Goal: Task Accomplishment & Management: Manage account settings

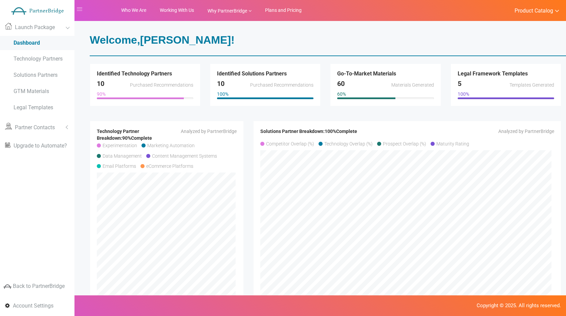
scroll to position [15, 0]
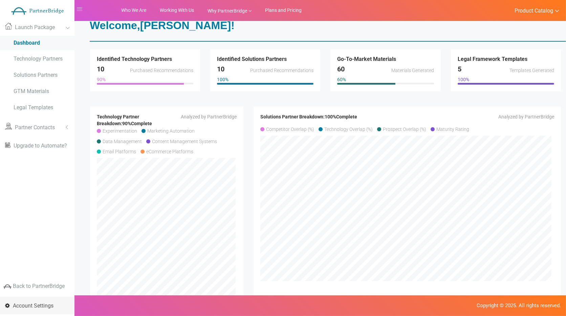
click at [41, 305] on span "Account Settings" at bounding box center [33, 305] width 41 height 6
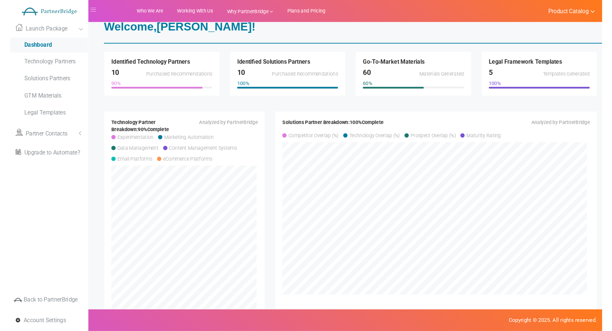
scroll to position [0, 0]
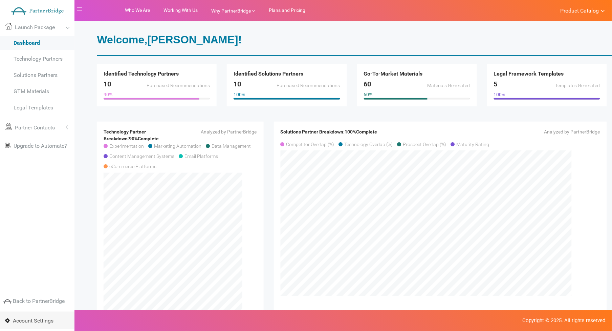
click at [46, 316] on span "Account Settings" at bounding box center [33, 320] width 41 height 6
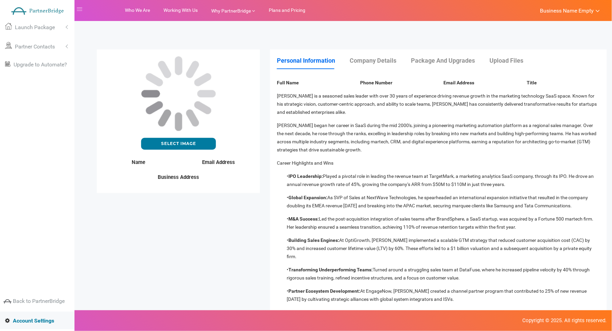
click at [349, 148] on p "[PERSON_NAME] began her career in SaaS during the mid 2000's, joining a pioneer…" at bounding box center [438, 137] width 323 height 32
click at [344, 158] on div "[PERSON_NAME] is a seasoned sales leader with over 30 years of experience drivi…" at bounding box center [438, 215] width 333 height 246
click at [578, 5] on ul "Business Name Empty My Account My Profile User Billing Settings Log Out" at bounding box center [570, 10] width 74 height 21
click at [578, 9] on span "Business Name Empty" at bounding box center [567, 10] width 54 height 7
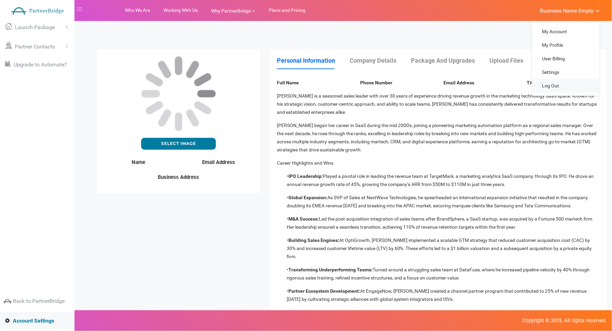
click at [556, 81] on link "Log Out" at bounding box center [566, 86] width 68 height 14
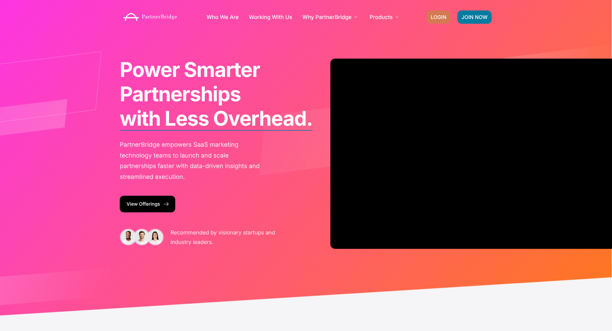
click at [433, 18] on span "LOGIN" at bounding box center [439, 17] width 16 height 5
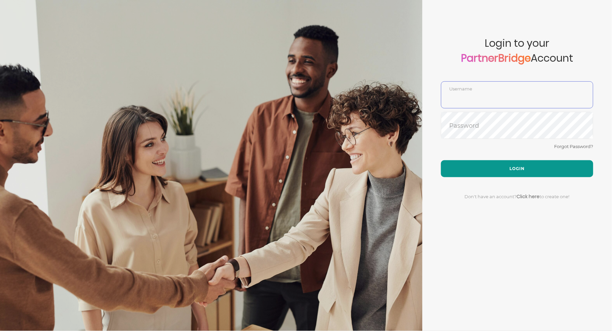
type input "DemoUser"
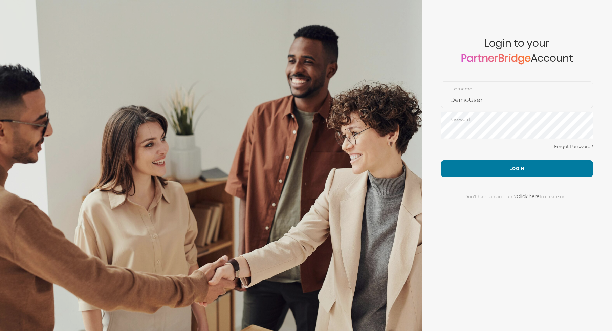
drag, startPoint x: 516, startPoint y: 163, endPoint x: 511, endPoint y: 157, distance: 8.2
click at [516, 163] on button "Login" at bounding box center [517, 168] width 152 height 17
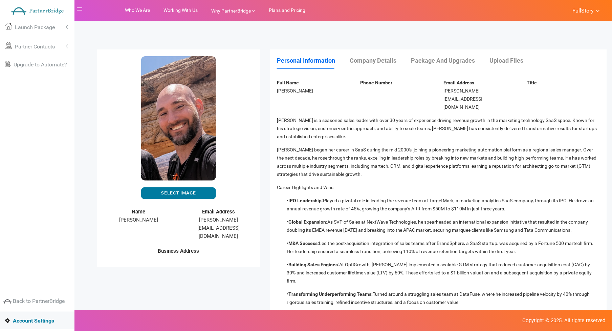
click at [372, 56] on li "Company Details" at bounding box center [380, 60] width 60 height 9
click at [492, 57] on link "Upload Files" at bounding box center [512, 60] width 47 height 7
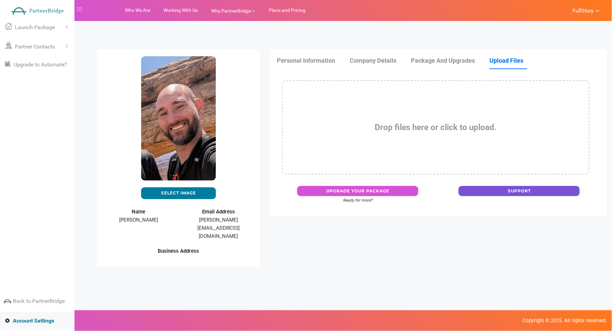
click at [436, 131] on strong "Drop files here or click to upload." at bounding box center [436, 126] width 122 height 9
click at [435, 69] on ul "Personal Information Company Details Package and Upgrades Upload Files" at bounding box center [438, 64] width 323 height 16
click at [436, 62] on link "Package and Upgrades" at bounding box center [449, 60] width 77 height 7
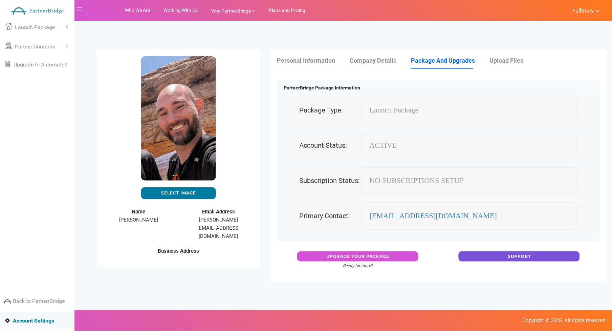
click at [373, 57] on link "Company Details" at bounding box center [380, 60] width 60 height 7
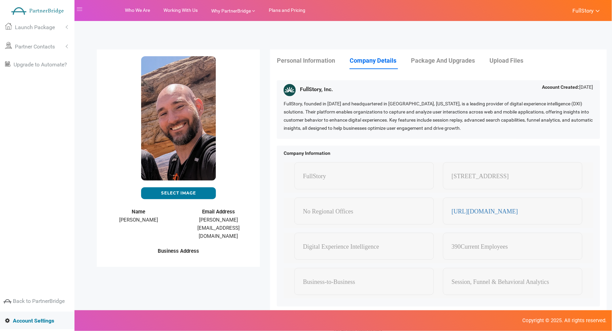
click at [325, 58] on link "Personal Information" at bounding box center [313, 60] width 72 height 7
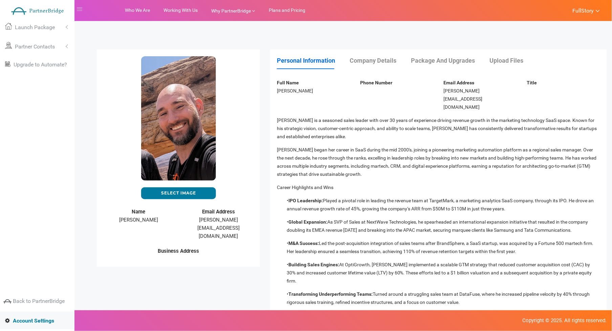
click at [489, 60] on link "Upload Files" at bounding box center [512, 60] width 47 height 7
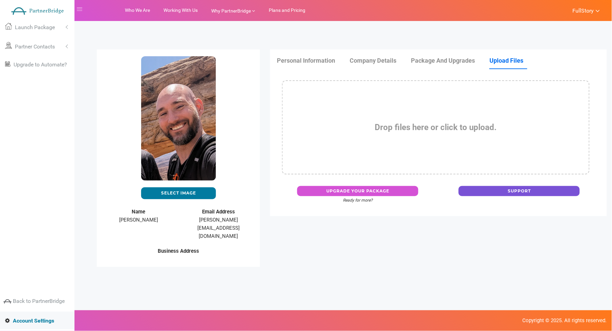
click at [443, 112] on div "Drop files here or click to upload." at bounding box center [435, 127] width 307 height 94
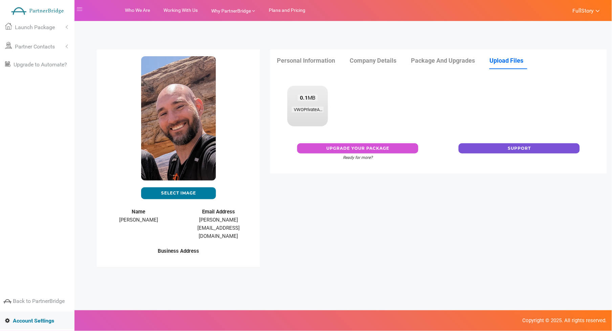
click at [344, 105] on form "Drop files here or click to upload. 0.1 MB VWOPrivateAPI.pdf Check Error" at bounding box center [435, 105] width 307 height 51
click at [386, 113] on form "Drop files here or click to upload. 0.1 MB VWOPrivateAPI.pdf Check Error" at bounding box center [435, 105] width 307 height 51
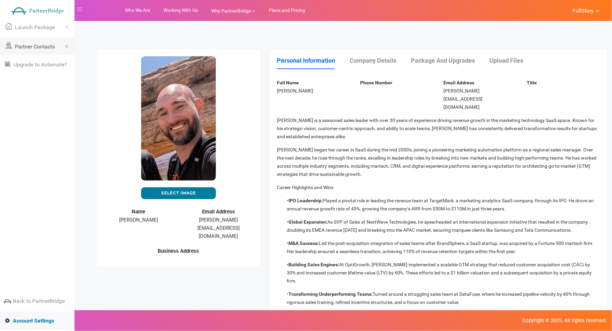
click at [32, 52] on link "Partner Contacts" at bounding box center [37, 47] width 74 height 18
click at [35, 66] on link "Solutions Contacts" at bounding box center [37, 62] width 74 height 15
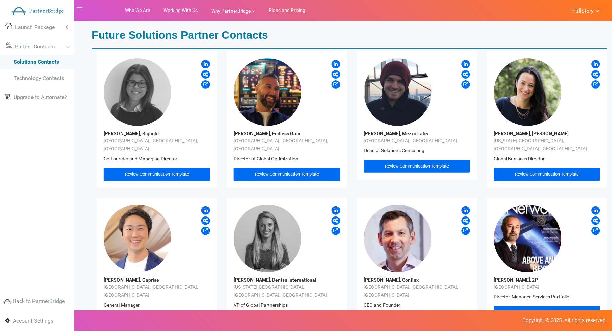
click at [227, 167] on div "[PERSON_NAME], Endless Gain [GEOGRAPHIC_DATA], [GEOGRAPHIC_DATA], [GEOGRAPHIC_D…" at bounding box center [287, 119] width 130 height 136
click at [220, 168] on div "[PERSON_NAME], Biglight [GEOGRAPHIC_DATA], [GEOGRAPHIC_DATA], [GEOGRAPHIC_DATA]…" at bounding box center [157, 119] width 130 height 136
